Goal: Communication & Community: Participate in discussion

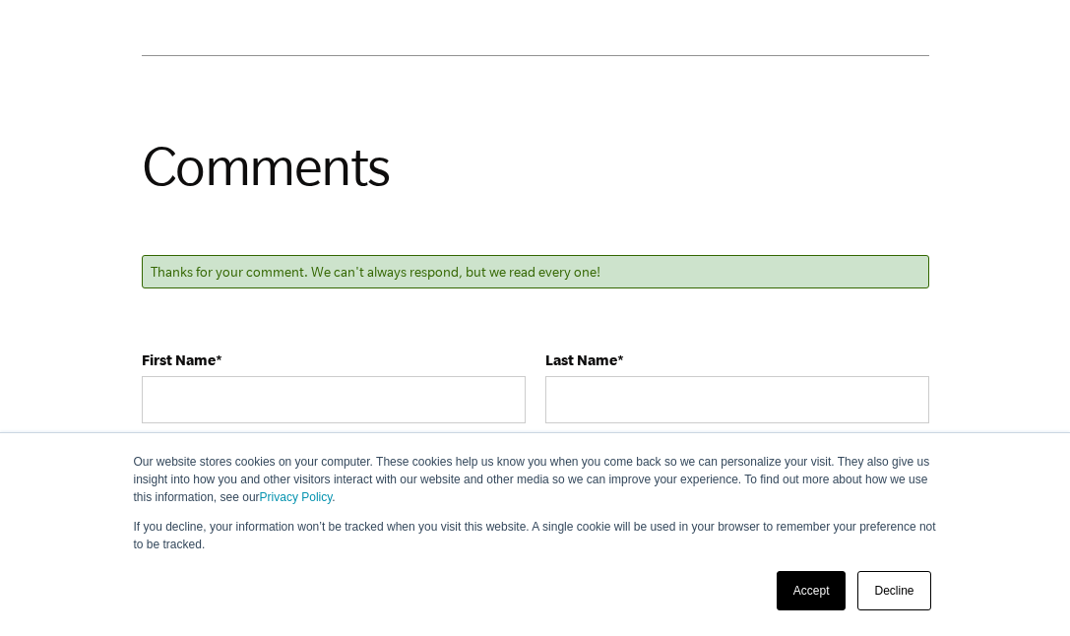
scroll to position [2030, 0]
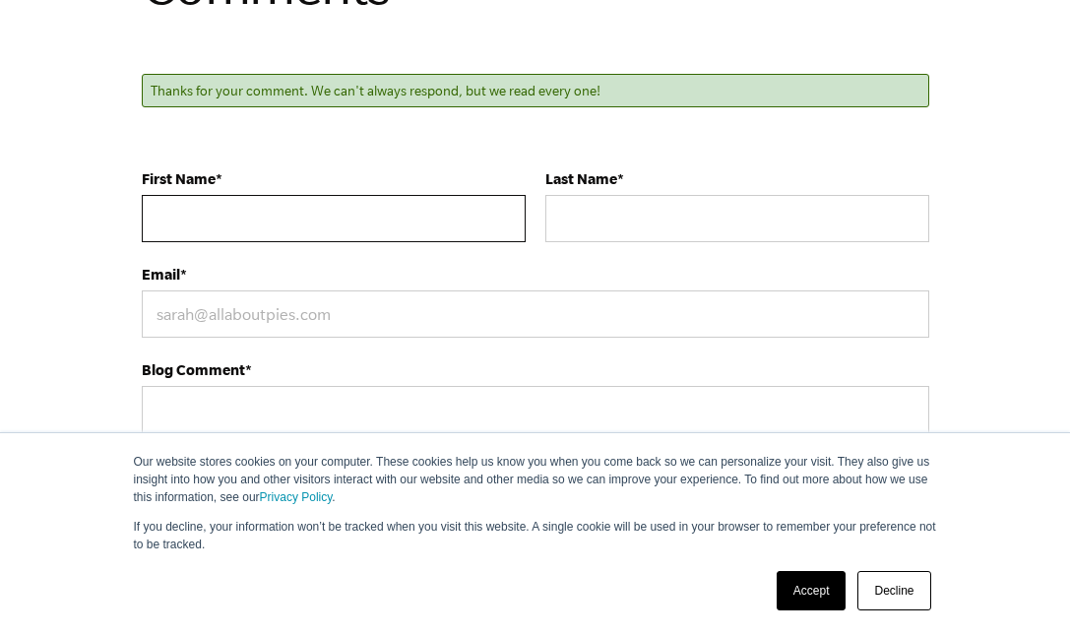
click at [441, 240] on input "First Name *" at bounding box center [334, 218] width 384 height 47
click at [459, 239] on input "First Name *" at bounding box center [334, 218] width 384 height 47
paste input "Macam [GEOGRAPHIC_DATA]"
type input "Macam [GEOGRAPHIC_DATA]"
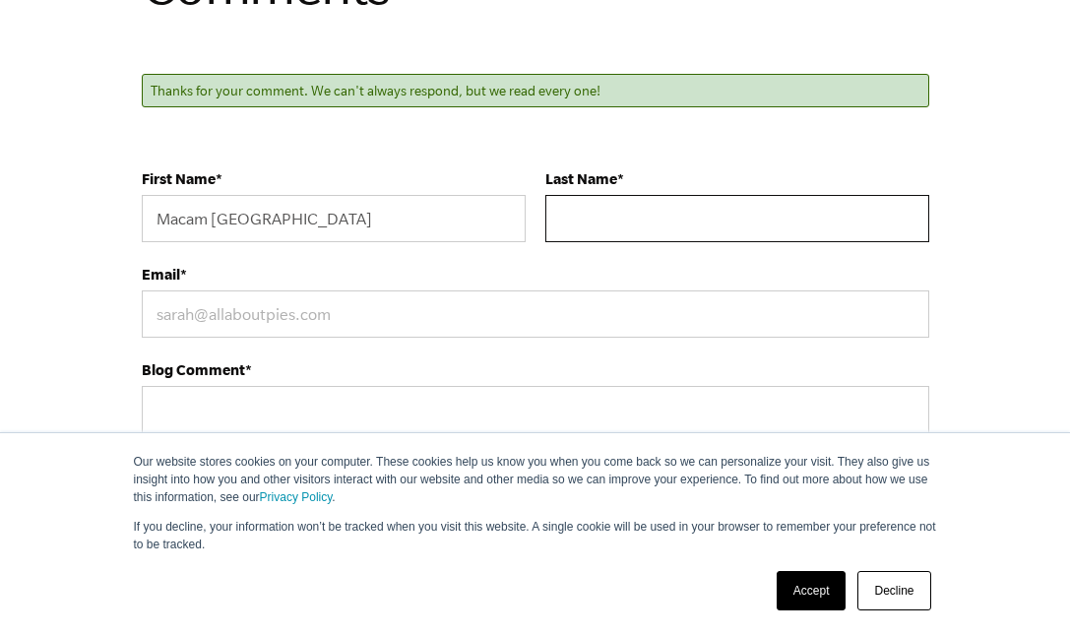
click at [774, 242] on input "Last Name *" at bounding box center [737, 218] width 384 height 47
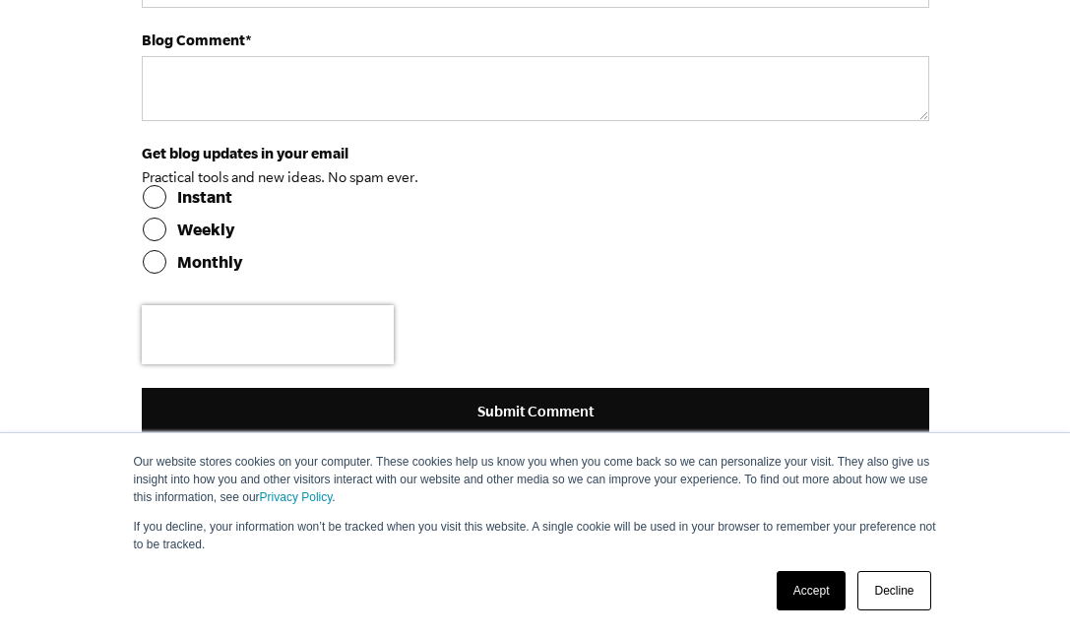
scroll to position [2325, 0]
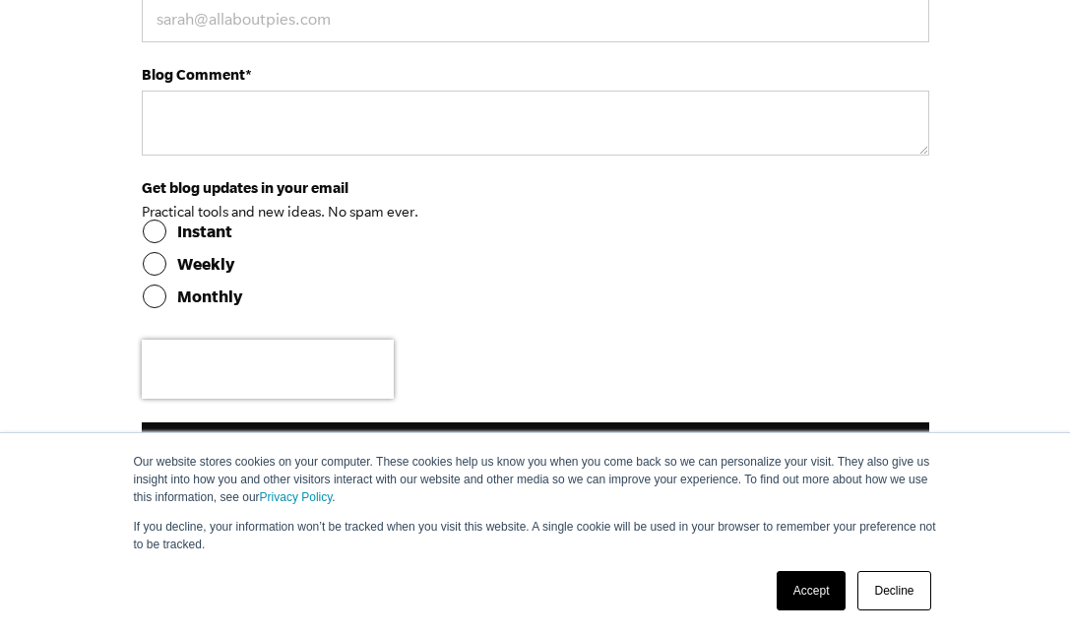
click at [327, 261] on form "First Name * [PERSON_NAME] Masuk Hotel Last Name * Email * Blog Comment * Get b…" at bounding box center [535, 172] width 787 height 594
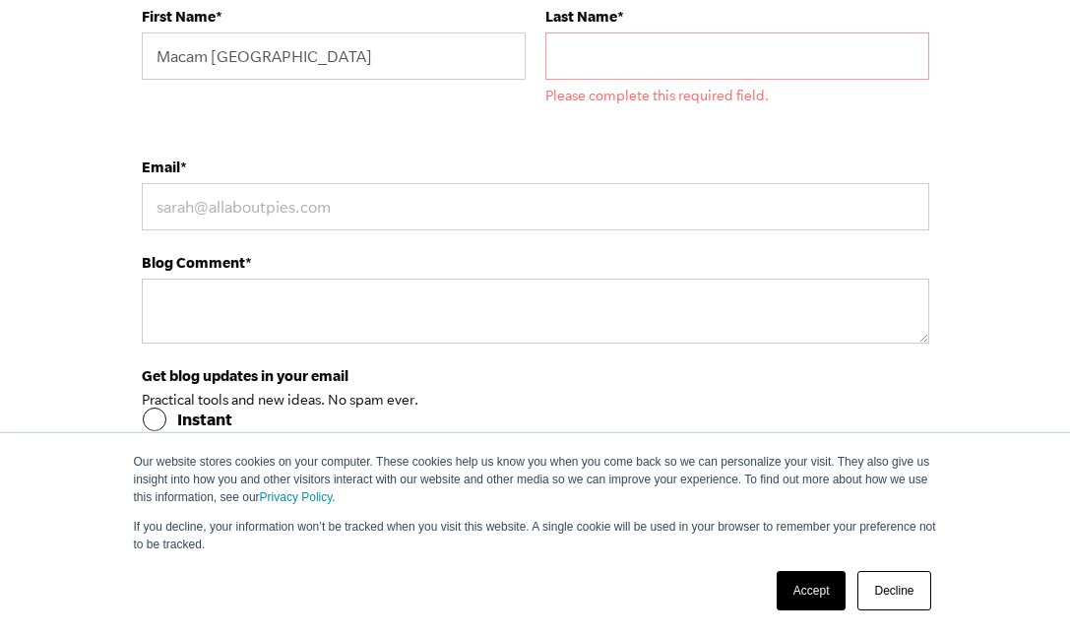
scroll to position [2226, 0]
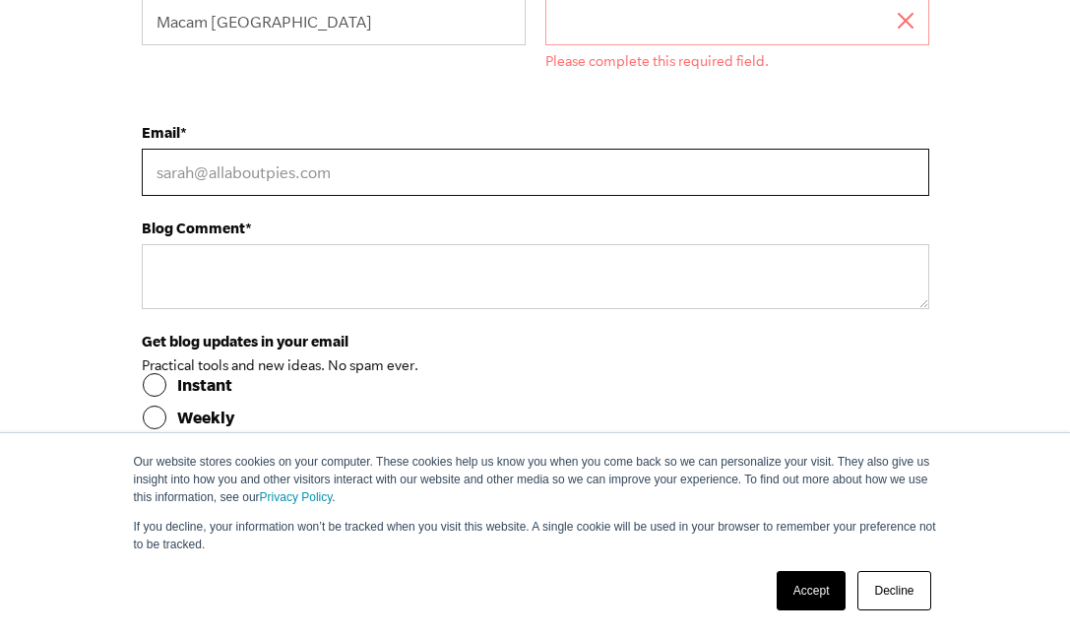
click at [424, 196] on input "Email *" at bounding box center [535, 172] width 787 height 47
type input "[EMAIL_ADDRESS][DOMAIN_NAME]"
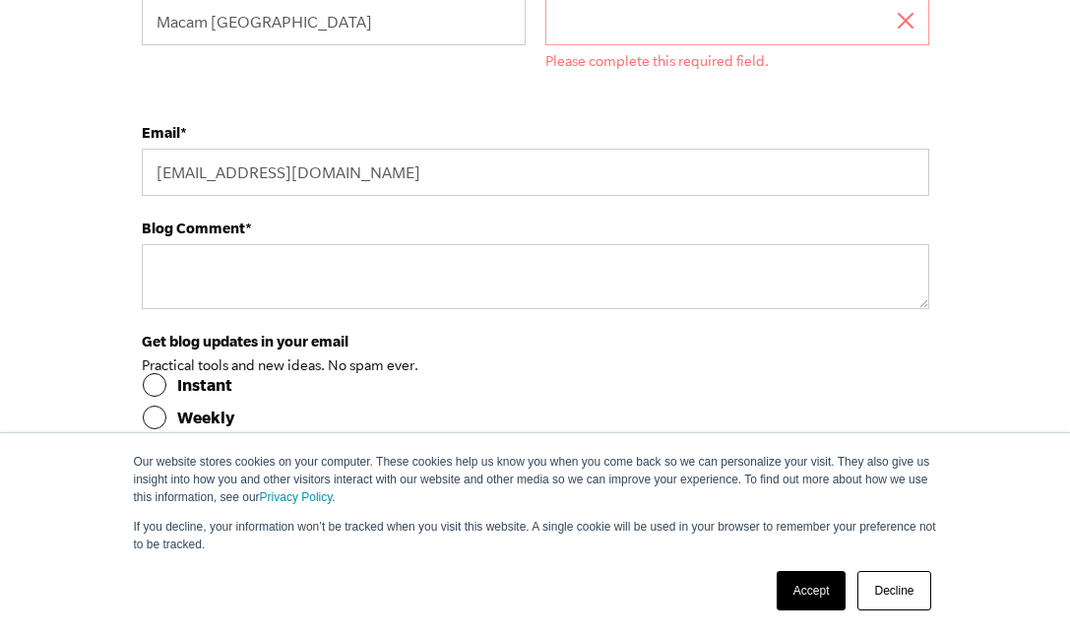
click at [326, 397] on input "Instant" at bounding box center [535, 385] width 787 height 24
radio input "true"
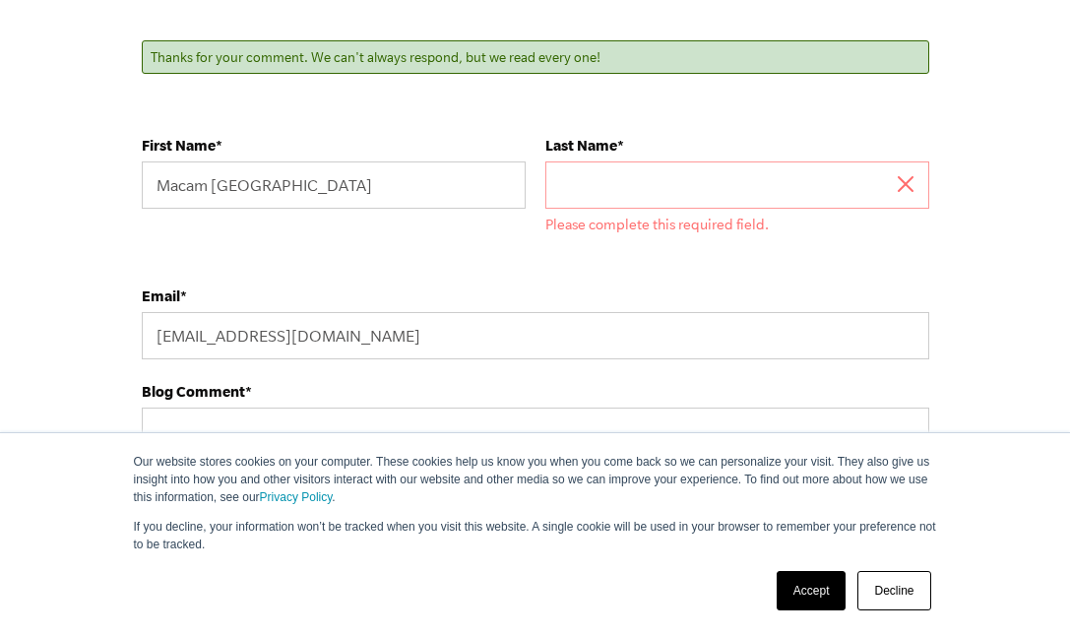
scroll to position [2030, 0]
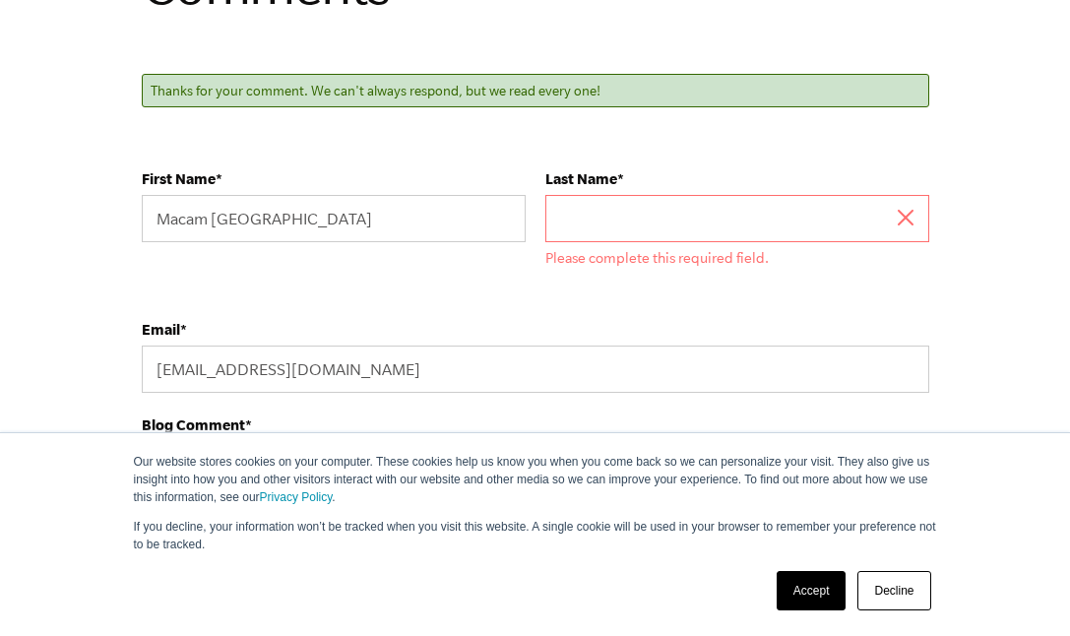
click at [752, 242] on input "Last Name *" at bounding box center [737, 218] width 384 height 47
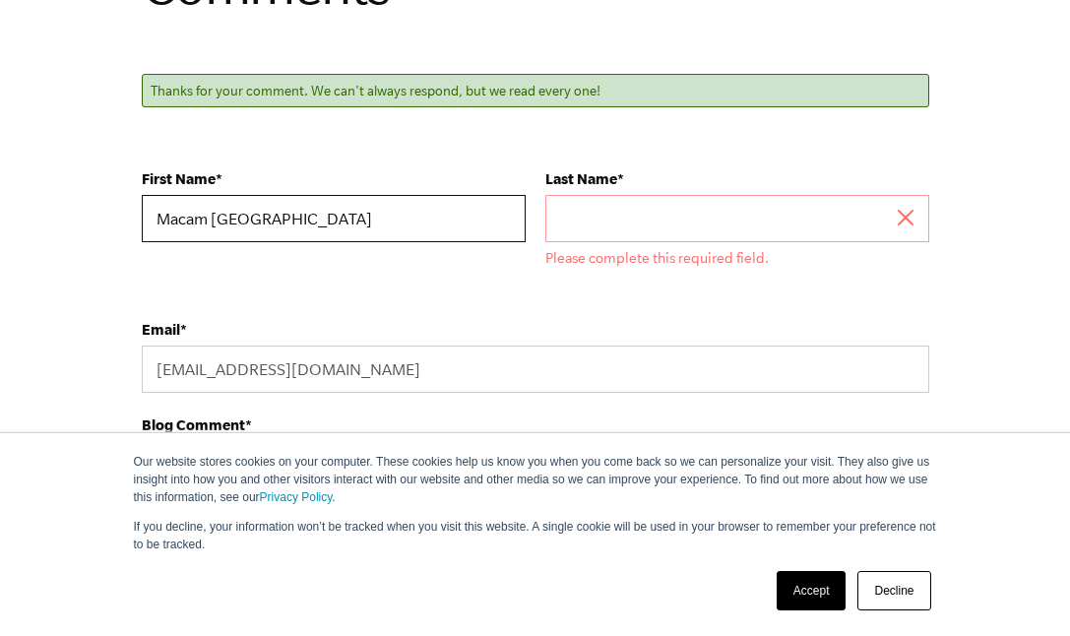
drag, startPoint x: 545, startPoint y: 258, endPoint x: 432, endPoint y: 255, distance: 113.2
click at [429, 242] on input "Macam Tutul Masuk Hotel" at bounding box center [334, 218] width 384 height 47
type input "Macam Tutul"
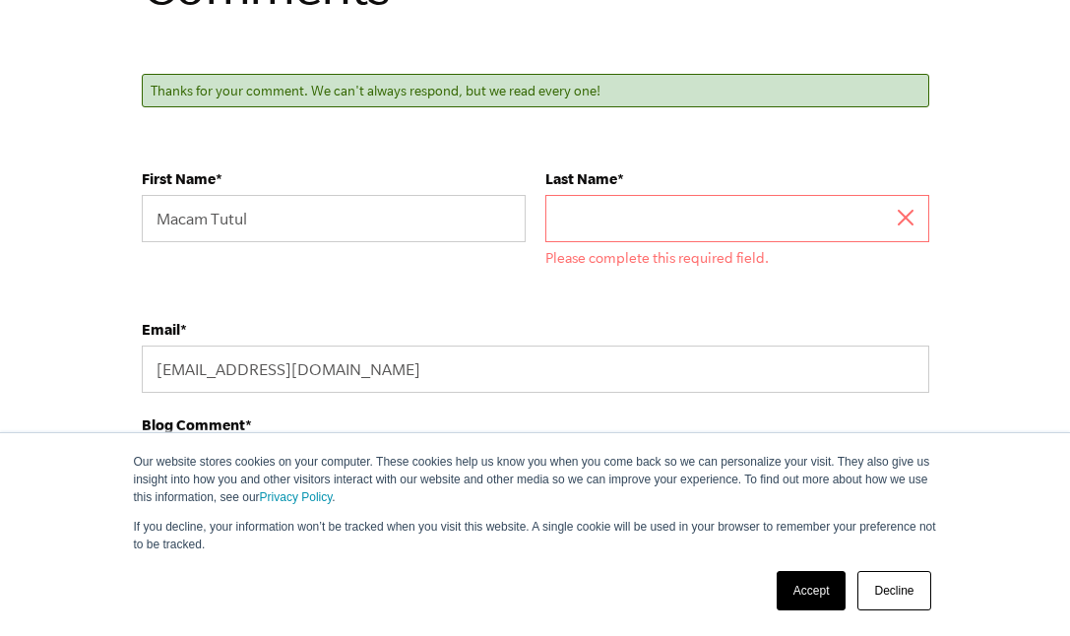
click at [767, 242] on input "Last Name *" at bounding box center [737, 218] width 384 height 47
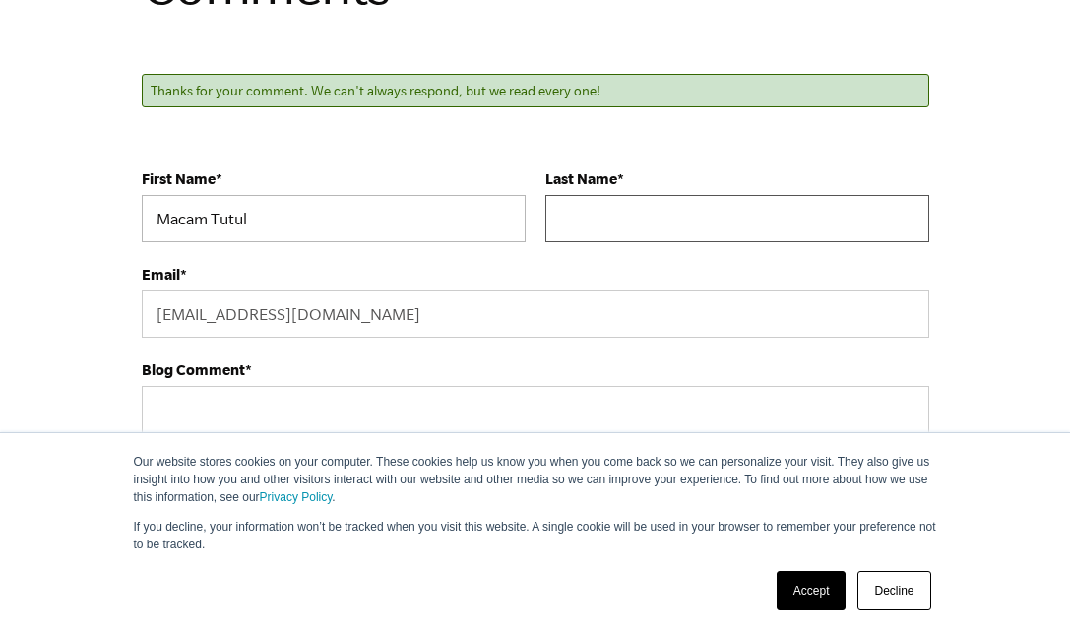
paste input "Masuk Hotel"
type input "Masuk Hotel"
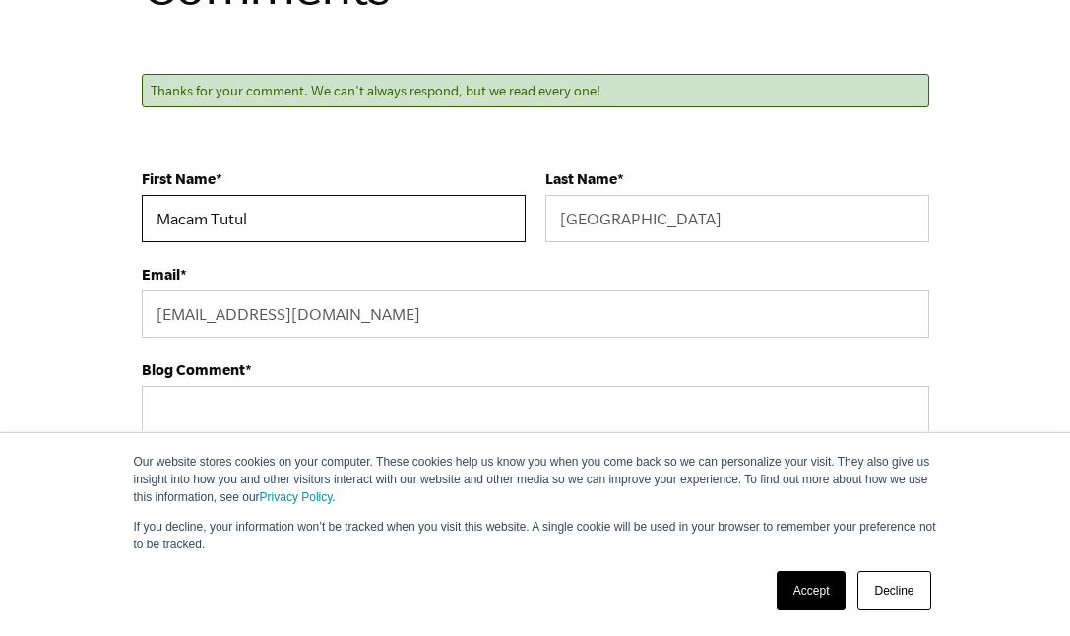
click at [526, 242] on input "Macam Tutul" at bounding box center [334, 218] width 384 height 47
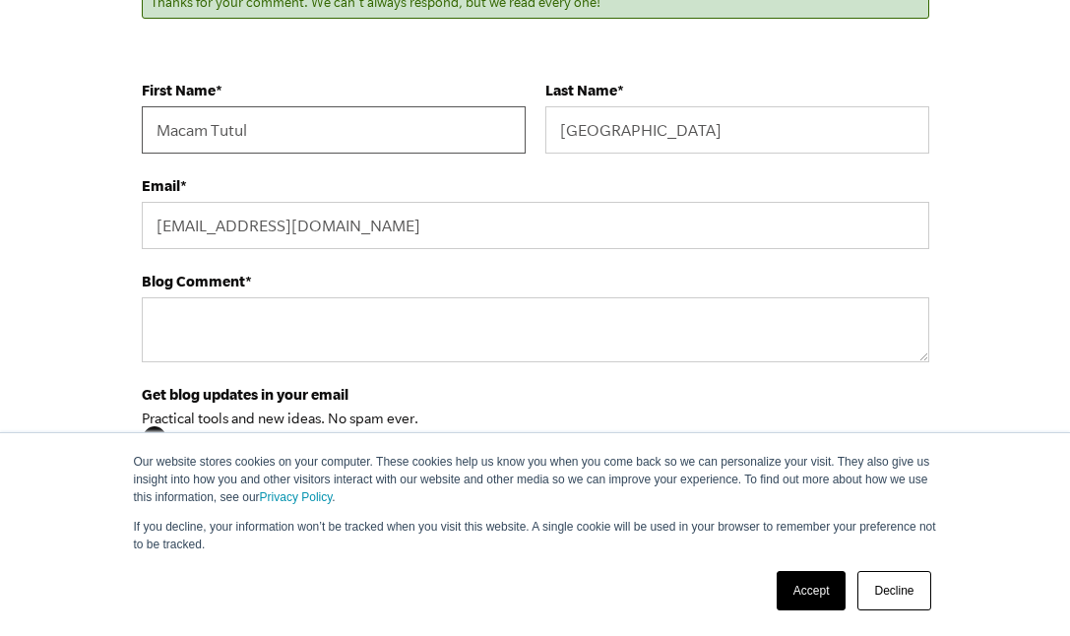
scroll to position [2325, 0]
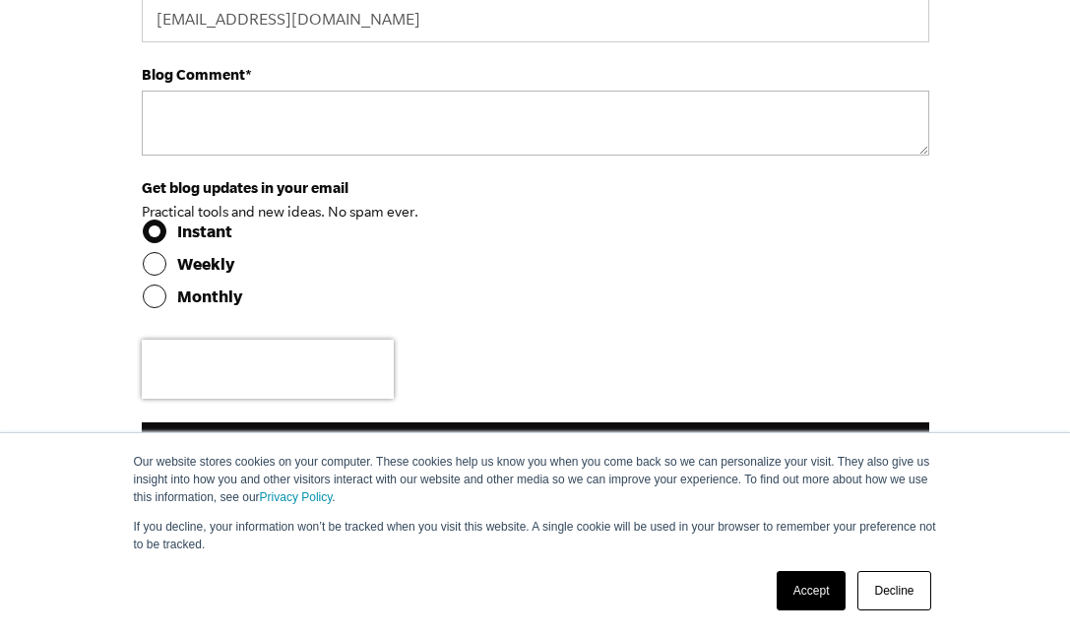
type input "Macam Tutul"
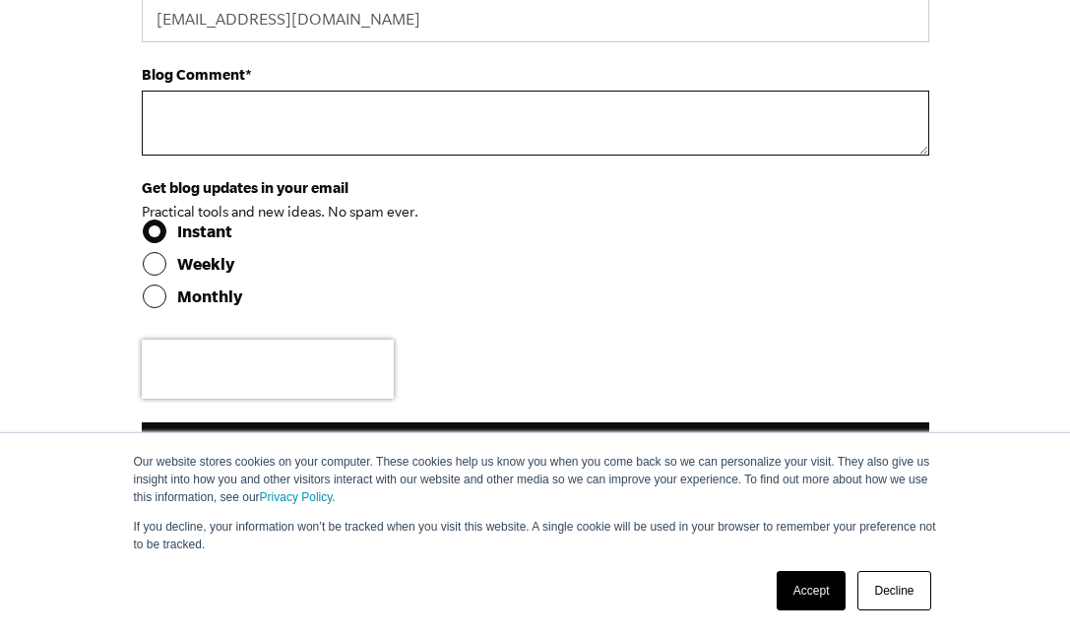
click at [455, 156] on textarea "Blog Comment *" at bounding box center [535, 123] width 787 height 65
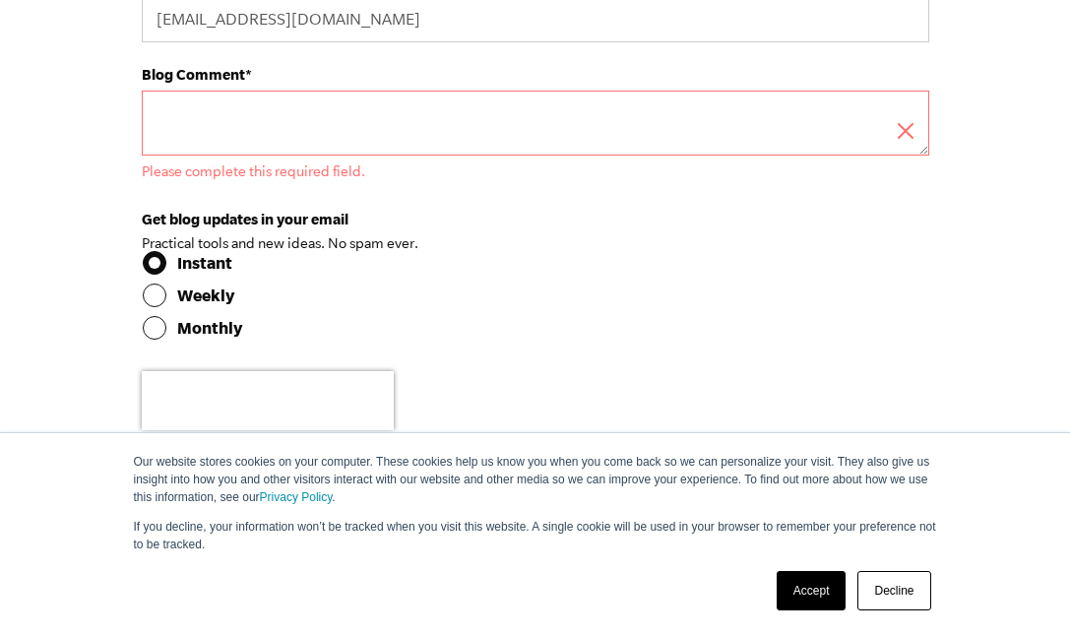
click at [436, 147] on textarea "Blog Comment *" at bounding box center [535, 123] width 787 height 65
paste textarea "<a href="https://marcellatracco.com/bayi-dibuang-terjadi-kembali-di-gunung-kidu…"
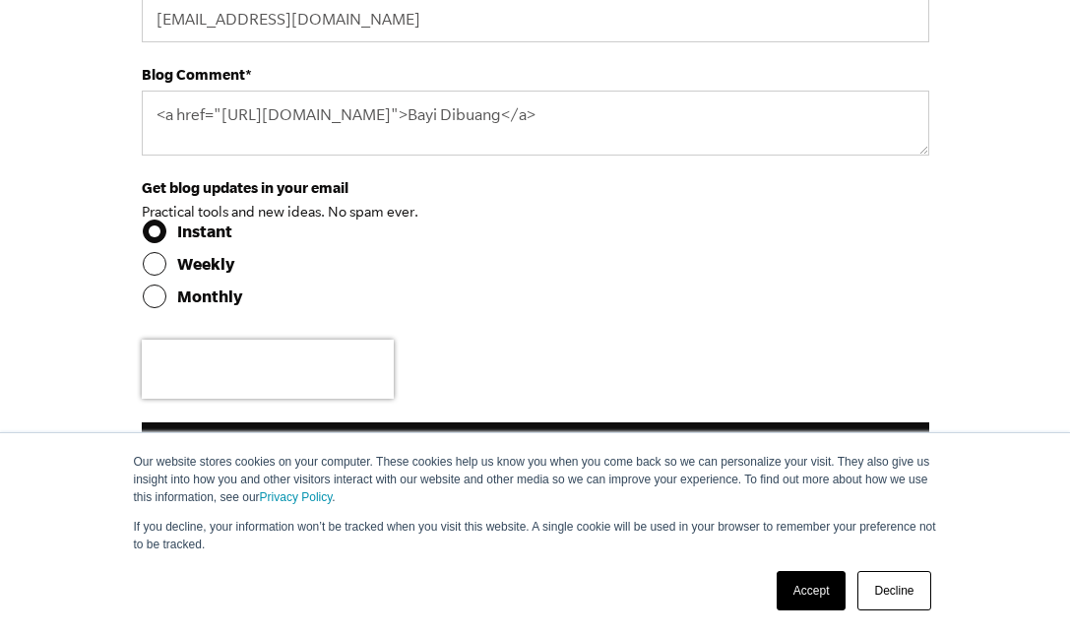
drag, startPoint x: 179, startPoint y: 174, endPoint x: 264, endPoint y: 215, distance: 93.8
click at [0, 0] on nav "VIEW BY TOPIC Business Coaching Business Growth Business Partnerships Business …" at bounding box center [0, 0] width 0 height 0
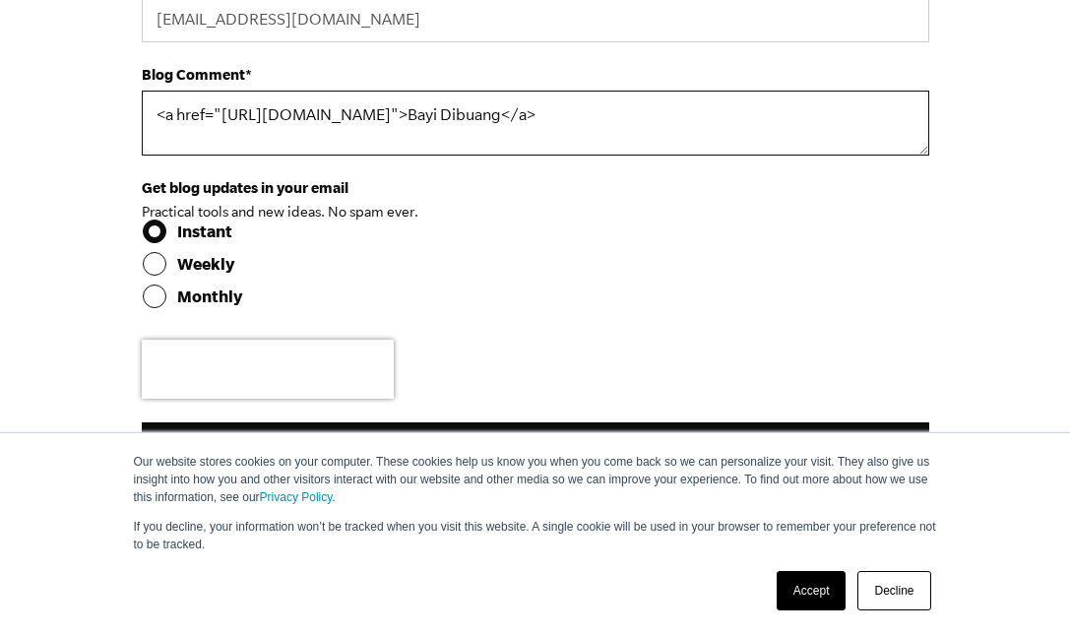
click at [495, 156] on textarea "<a href="https://marcellatracco.com/bayi-dibuang-terjadi-kembali-di-gunung-kidu…" at bounding box center [535, 123] width 787 height 65
click at [388, 156] on textarea "<a href="https://marcellatracco.com/bayi-dibuang-terjadi-kembali-di-gunung-kidu…" at bounding box center [535, 123] width 787 height 65
click at [921, 144] on textarea "<a href="https://marcellatracco.com/bayi-dibuang-terjadi-kembali-di-gunung-kidu…" at bounding box center [535, 123] width 787 height 65
drag, startPoint x: 937, startPoint y: 148, endPoint x: 396, endPoint y: 145, distance: 541.3
click at [396, 145] on textarea "<a href="https://marcellatracco.com/bayi-dibuang-terjadi-kembali-di-gunung-kidu…" at bounding box center [535, 123] width 787 height 65
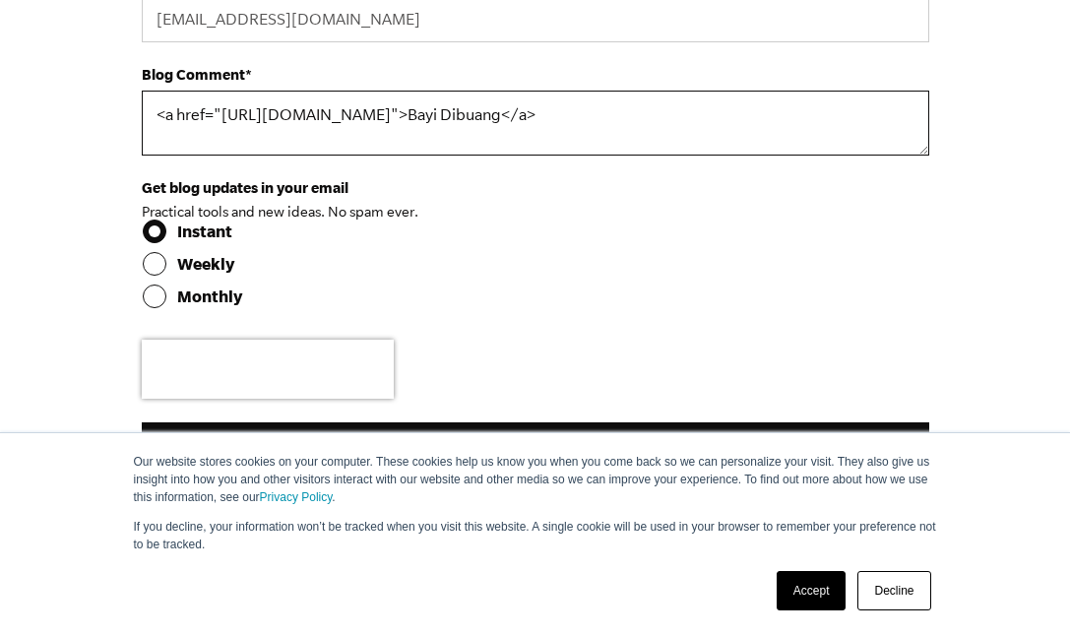
paste textarea "yjomccabe.com/macan-tutul-masuk-hotel-di-surabaya-membuat-kehebohan"
drag, startPoint x: 525, startPoint y: 166, endPoint x: 438, endPoint y: 166, distance: 86.6
click at [438, 156] on textarea "<a href="https://maryjomccabe.com/macan-tutul-masuk-hotel-di-surabaya-membuat-k…" at bounding box center [535, 123] width 787 height 65
paste textarea "Macam Tutul Masuk Hotel"
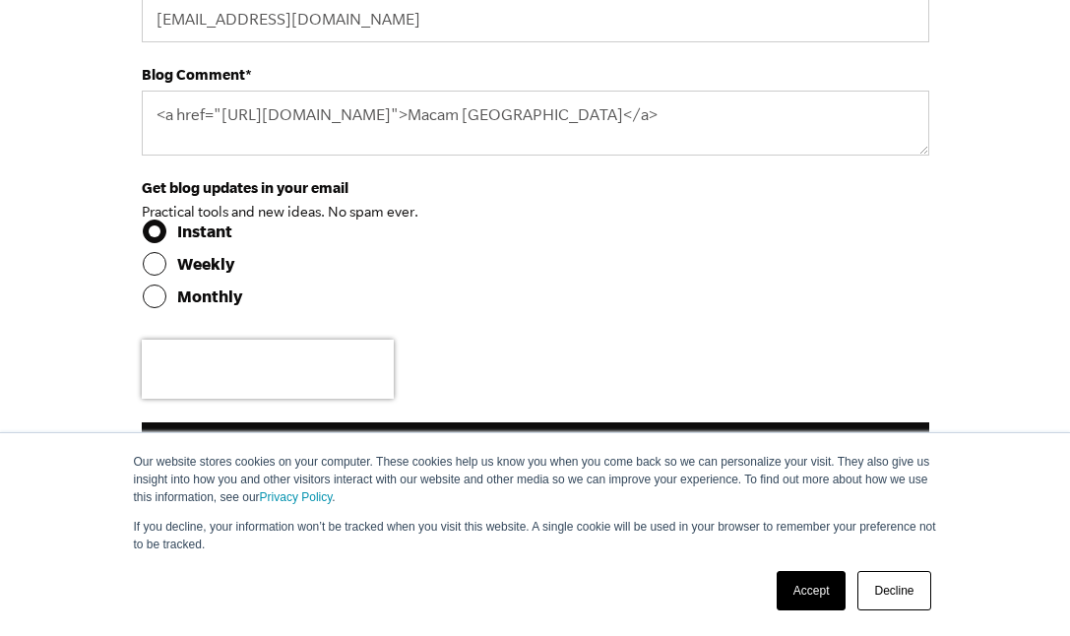
drag, startPoint x: 139, startPoint y: 206, endPoint x: 308, endPoint y: 250, distance: 175.0
click at [0, 0] on nav "VIEW BY TOPIC Business Coaching Business Growth Business Partnerships Business …" at bounding box center [0, 0] width 0 height 0
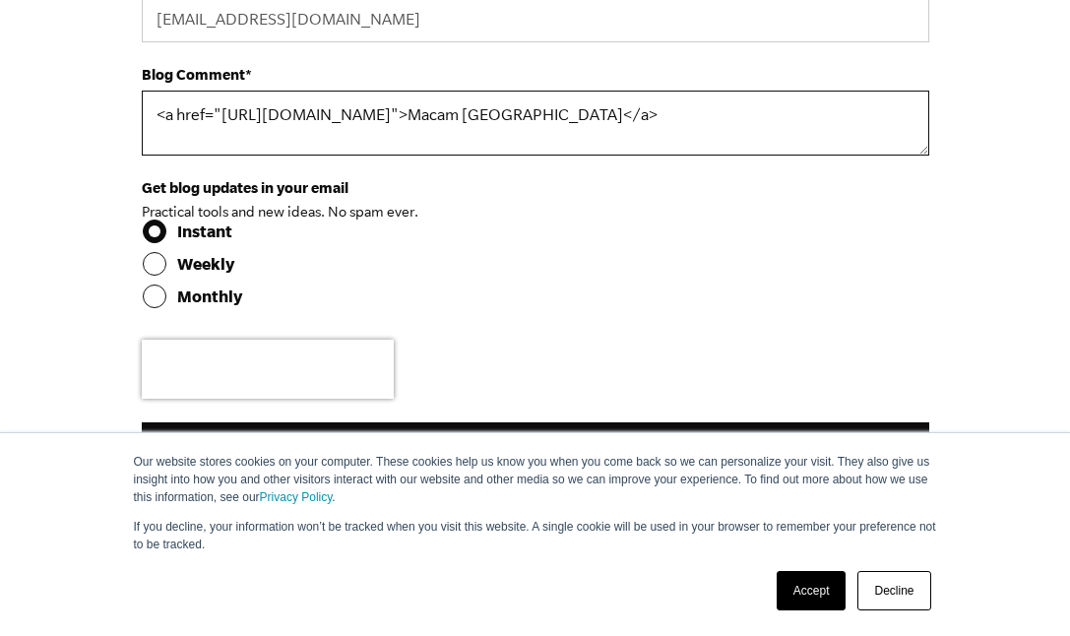
click at [696, 156] on textarea "<a href="https://maryjomccabe.com/macan-tutul-masuk-hotel-di-surabaya-membuat-k…" at bounding box center [535, 123] width 787 height 65
paste textarea "https://maryjomccabe.com/macan-tutul-masuk-hotel-di-surabaya-membuat-kehebohan/"
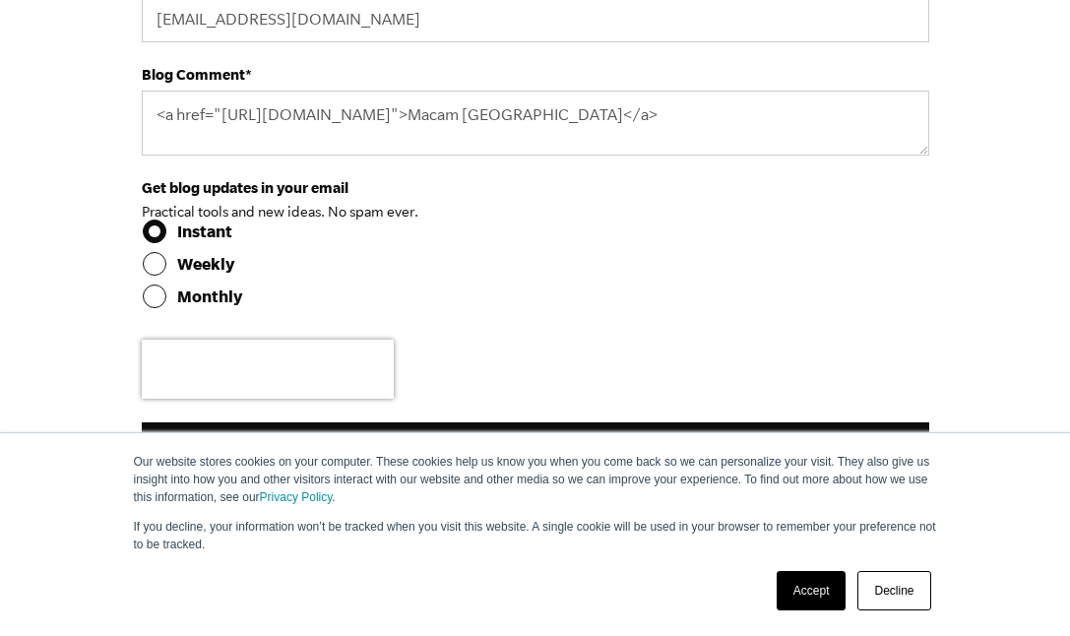
click at [0, 0] on nav "VIEW BY TOPIC Business Coaching Business Growth Business Partnerships Business …" at bounding box center [0, 0] width 0 height 0
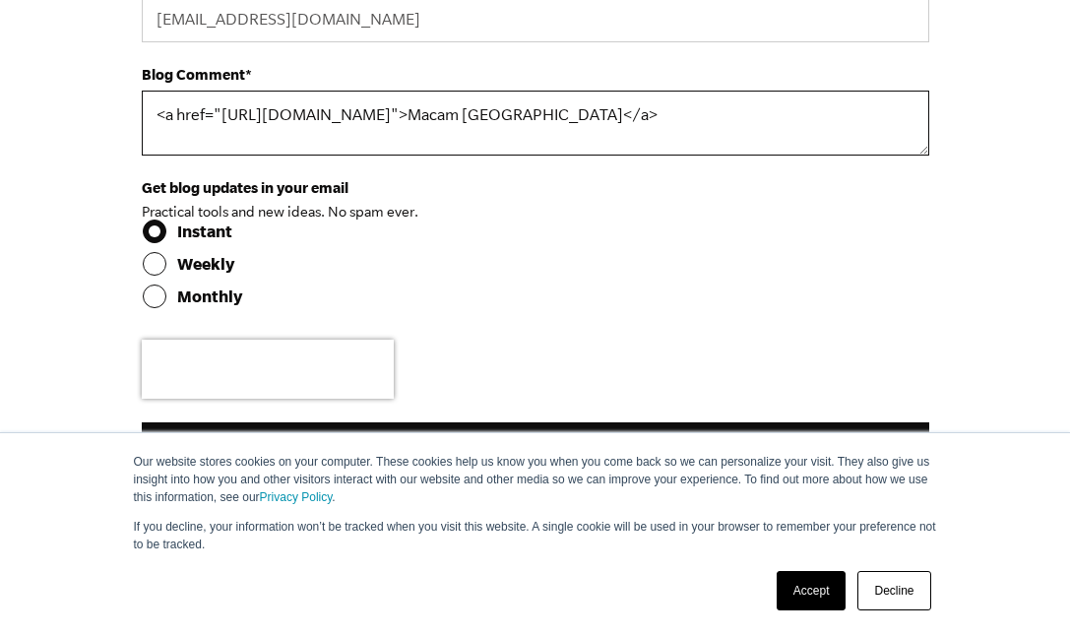
click at [685, 156] on textarea "<a href="https://maryjomccabe.com/macan-tutul-masuk-hotel-di-surabaya-membuat-k…" at bounding box center [535, 123] width 787 height 65
paste textarea "Di Surabaya Membuat Kehebohan"
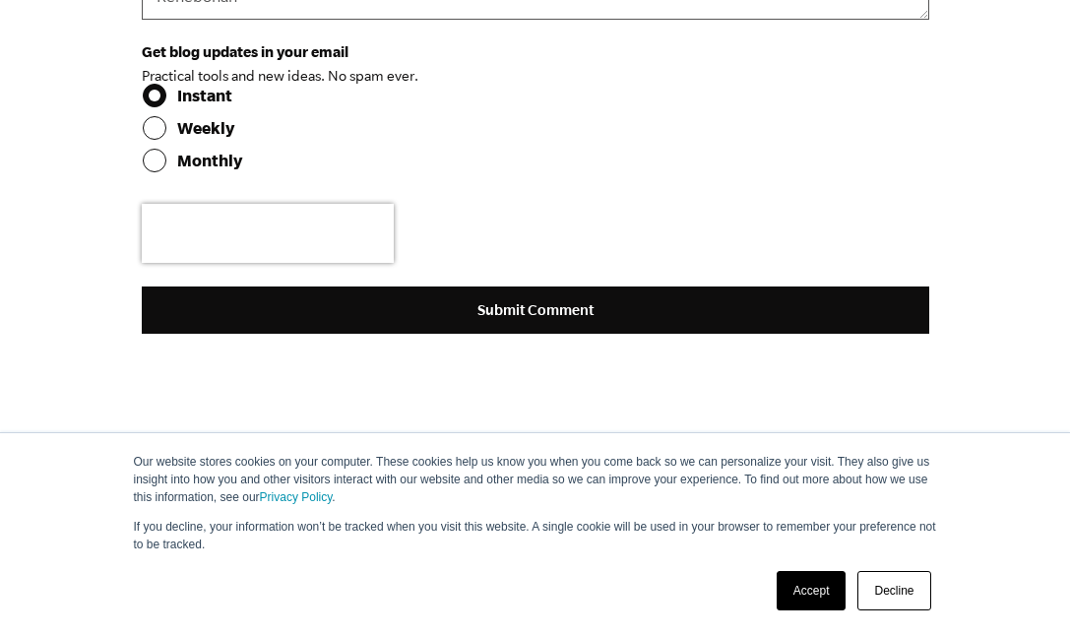
scroll to position [2620, 0]
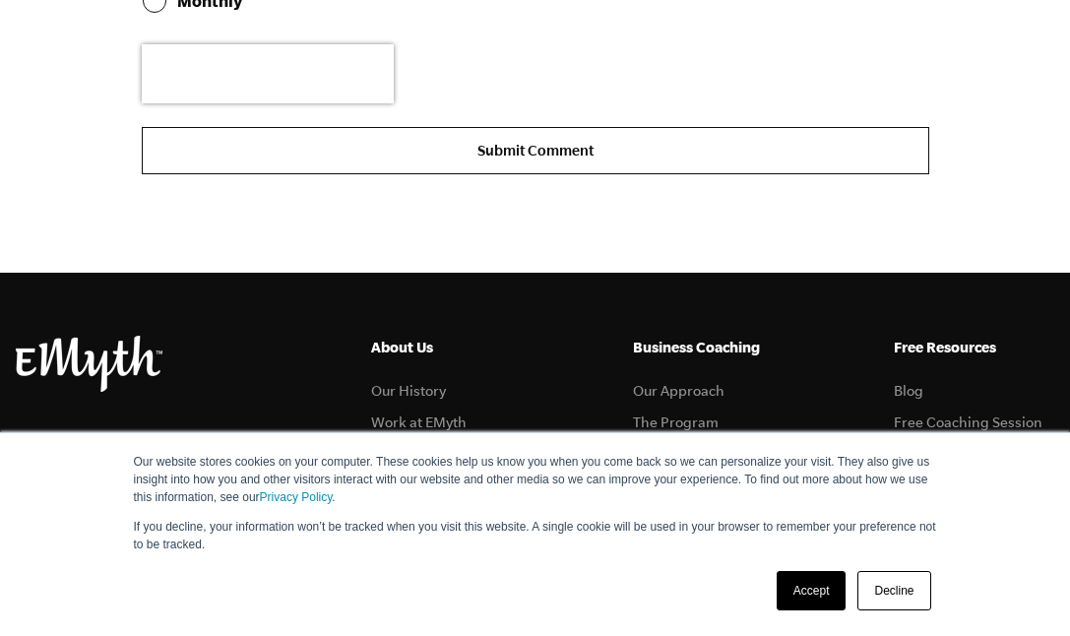
type textarea "<a href="https://maryjomccabe.com/macan-tutul-masuk-hotel-di-surabaya-membuat-k…"
click at [632, 174] on input "Submit Comment" at bounding box center [535, 150] width 787 height 47
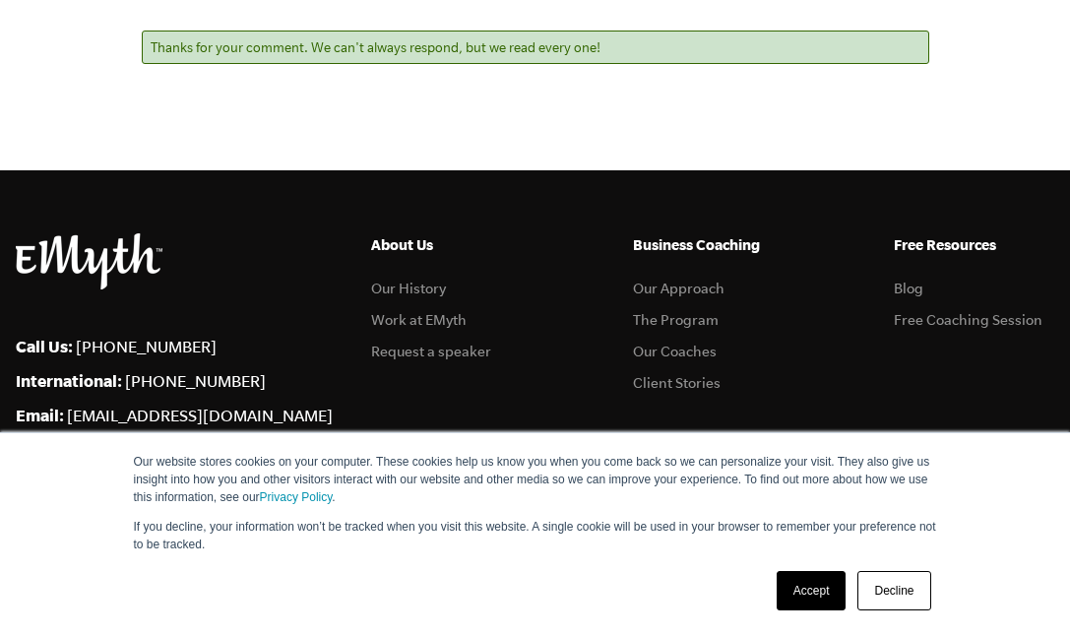
scroll to position [1961, 0]
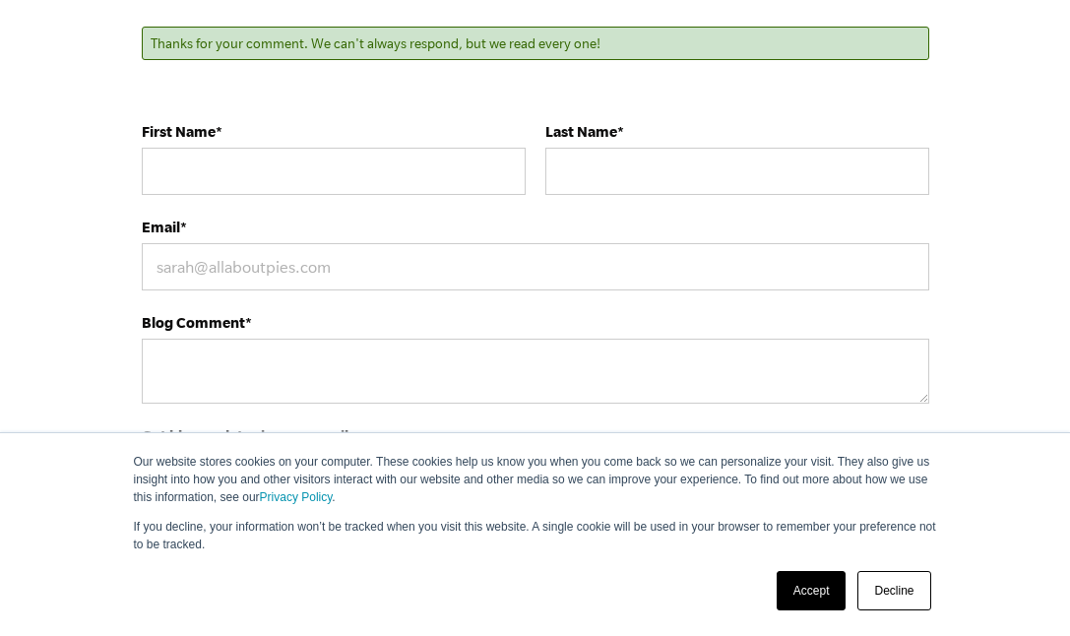
scroll to position [2078, 0]
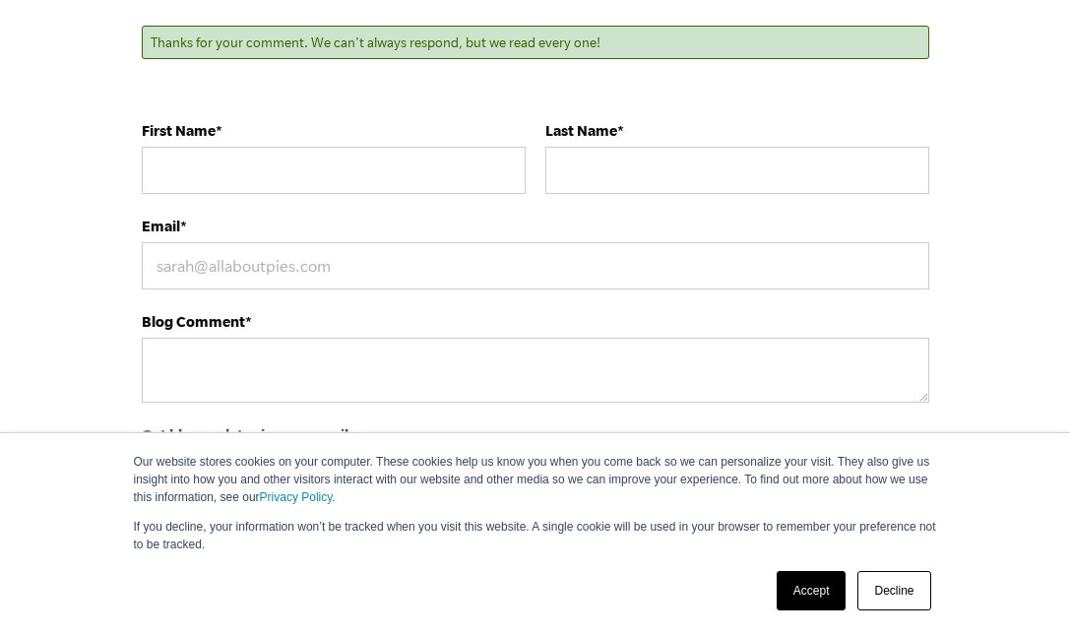
click at [835, 602] on link "Accept" at bounding box center [812, 590] width 70 height 39
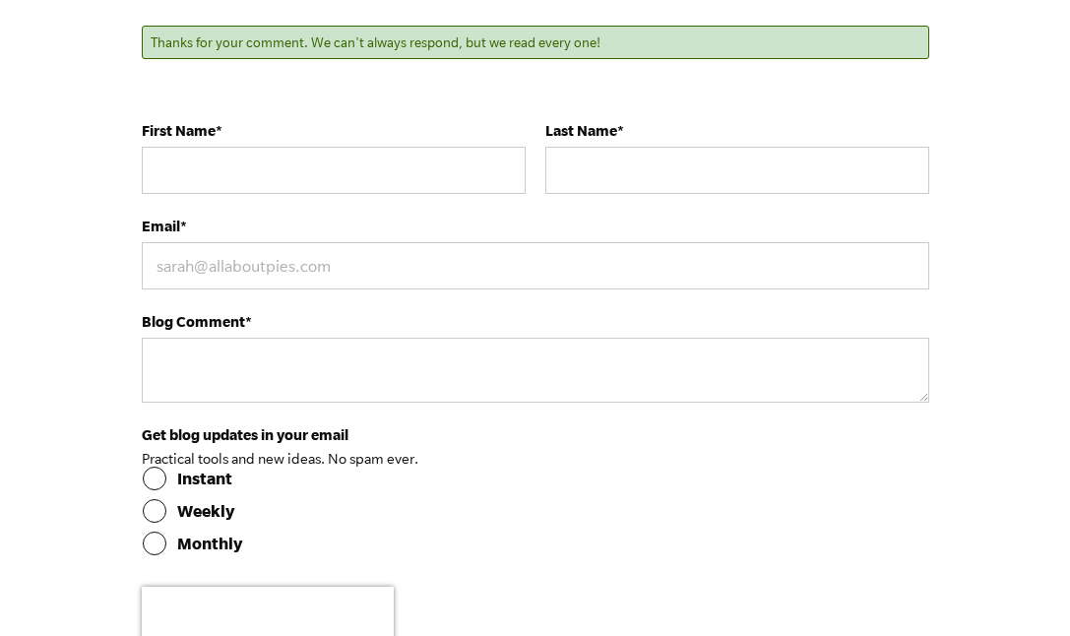
scroll to position [0, 0]
